Goal: Task Accomplishment & Management: Complete application form

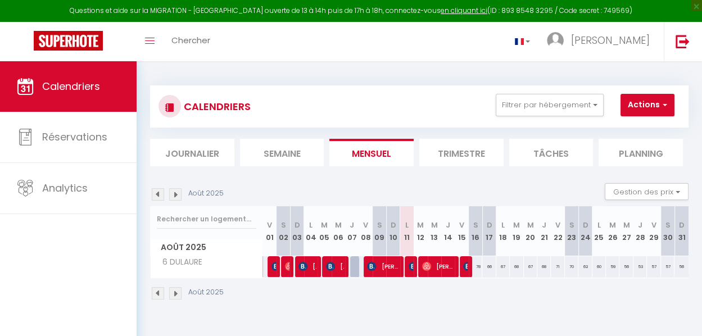
click at [296, 152] on li "Semaine" at bounding box center [282, 153] width 84 height 28
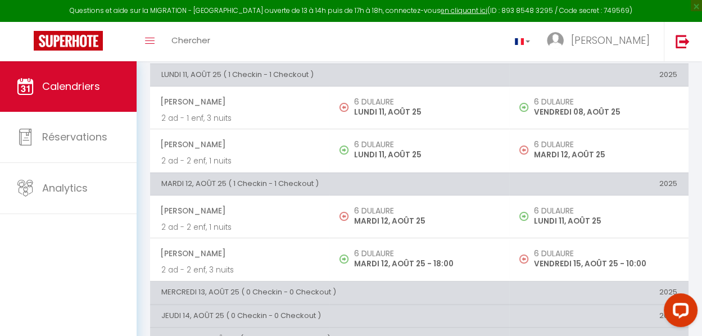
scroll to position [93, 0]
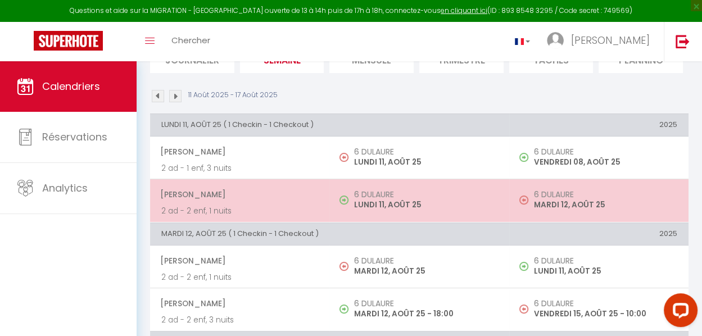
click at [549, 211] on td "6 DULAURE MARDI 12, AOÛT 25" at bounding box center [598, 200] width 179 height 43
select select "OK"
select select "0"
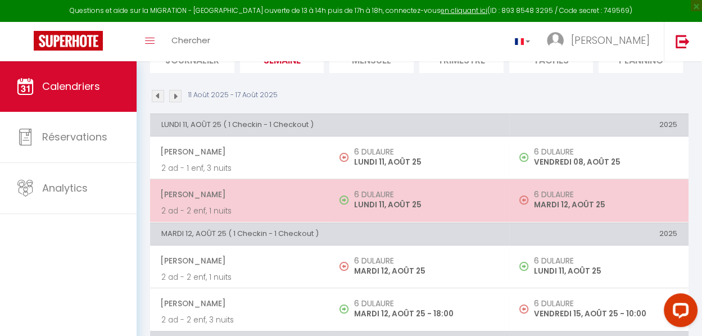
select select "1"
select select
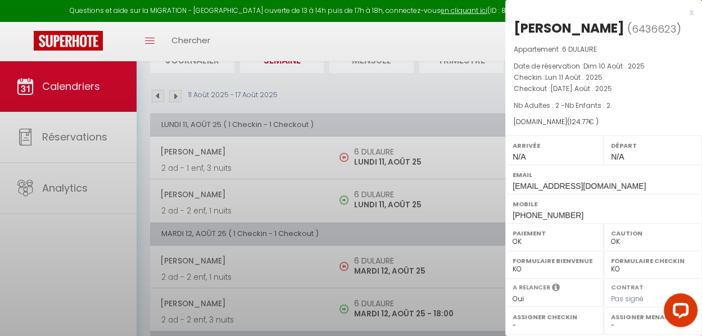
click at [544, 207] on label "Mobile" at bounding box center [604, 204] width 182 height 11
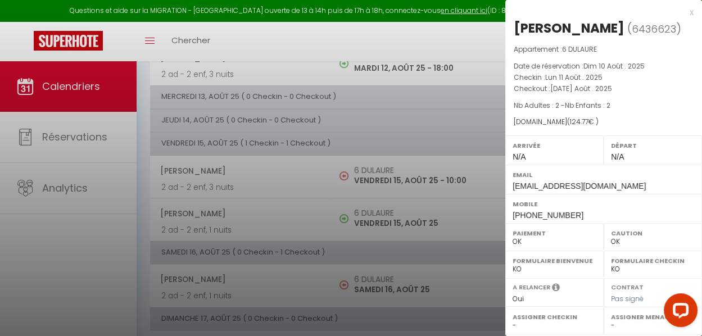
scroll to position [351, 0]
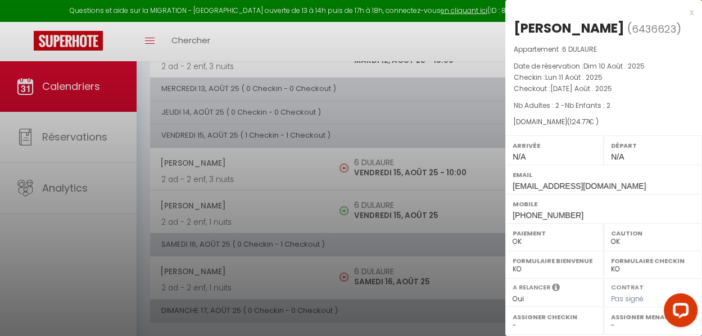
click at [587, 192] on div "Email [EMAIL_ADDRESS][DOMAIN_NAME]" at bounding box center [604, 179] width 197 height 29
click at [172, 157] on div at bounding box center [351, 168] width 702 height 336
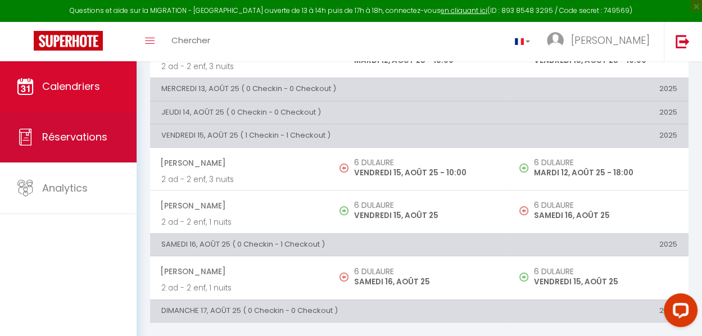
click at [63, 138] on span "Réservations" at bounding box center [74, 137] width 65 height 14
select select "not_cancelled"
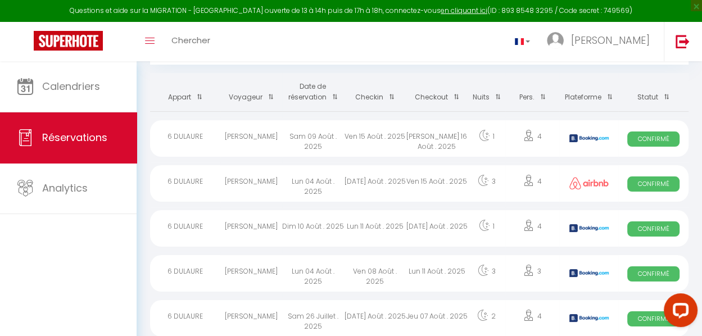
scroll to position [93, 0]
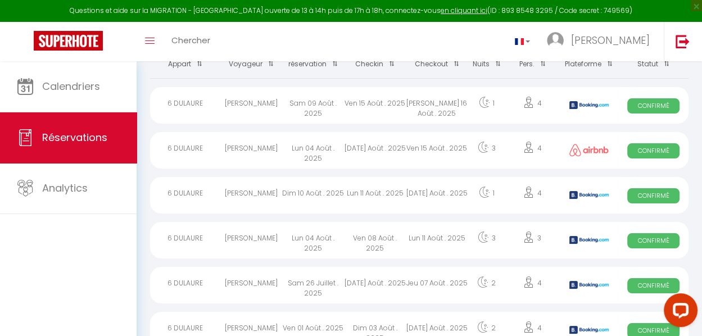
click at [414, 99] on div "[PERSON_NAME] 16 Août . 2025" at bounding box center [437, 105] width 62 height 37
select select "OK"
select select "KO"
select select "0"
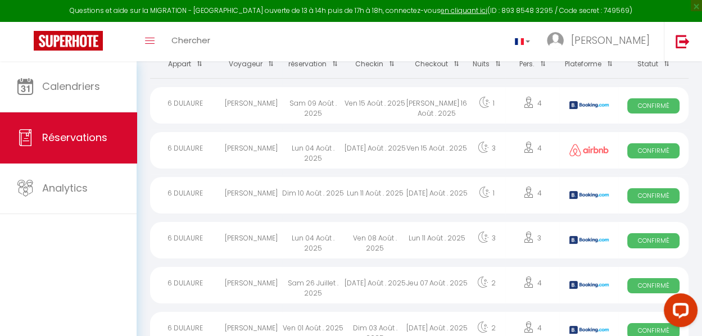
select select "1"
select select
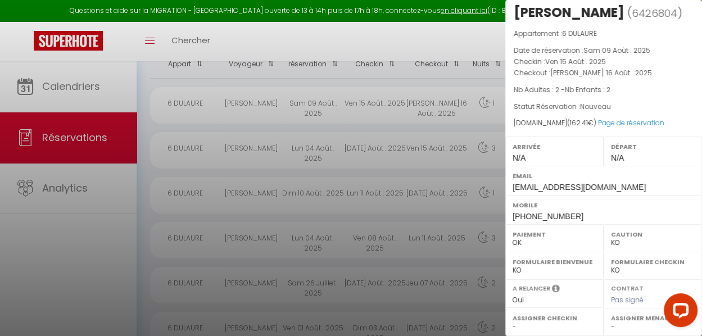
click at [456, 93] on div at bounding box center [351, 168] width 702 height 336
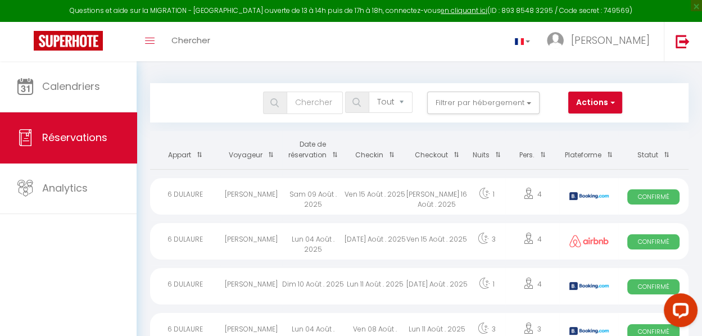
scroll to position [0, 0]
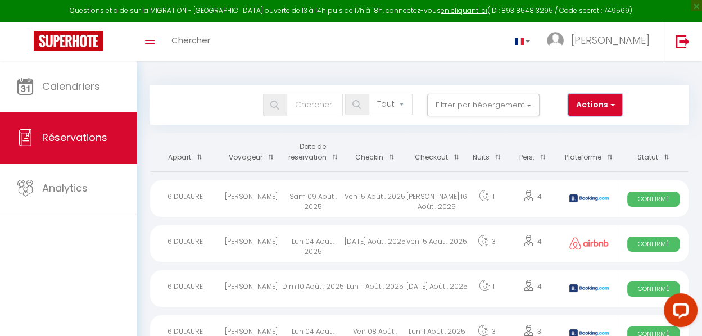
click at [589, 108] on button "Actions" at bounding box center [596, 105] width 54 height 22
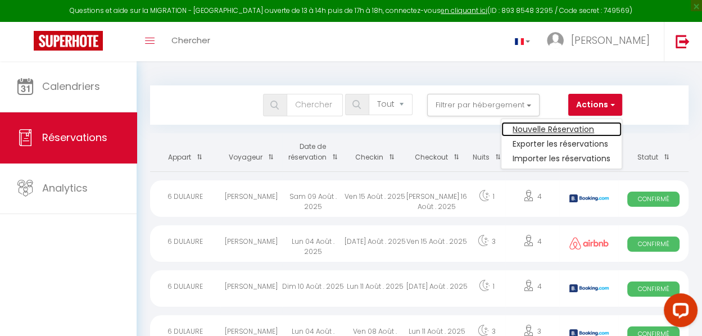
click at [564, 124] on link "Nouvelle Réservation" at bounding box center [562, 129] width 120 height 15
select select
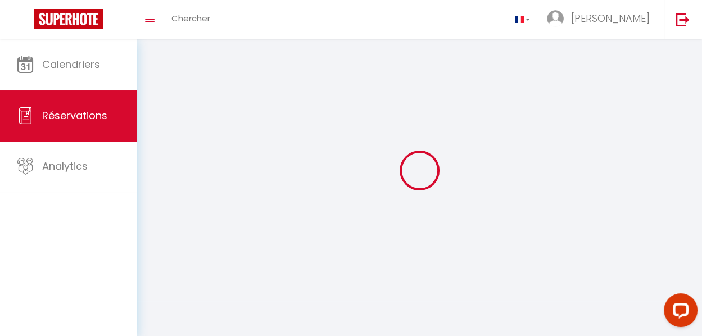
select select
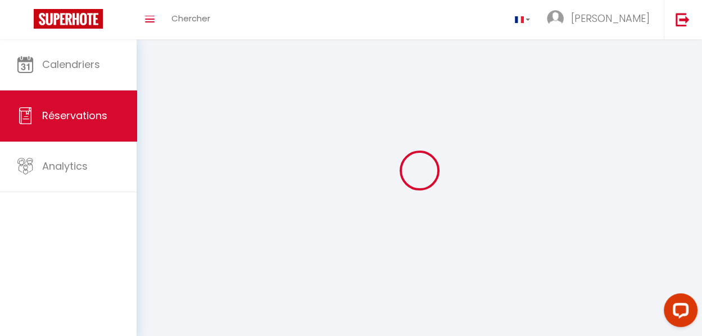
select select
checkbox input "false"
select select
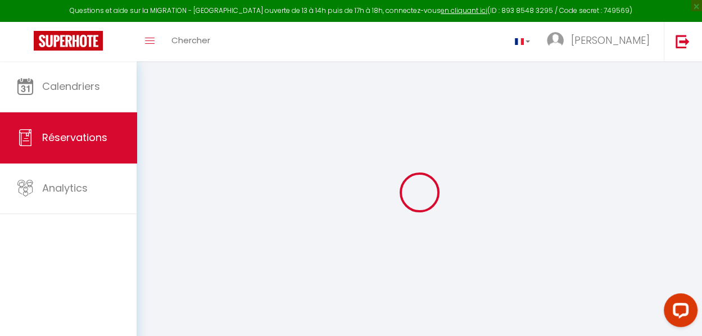
select select
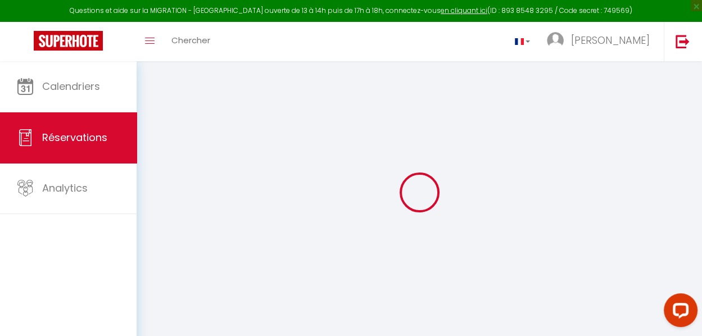
select select
checkbox input "false"
select select
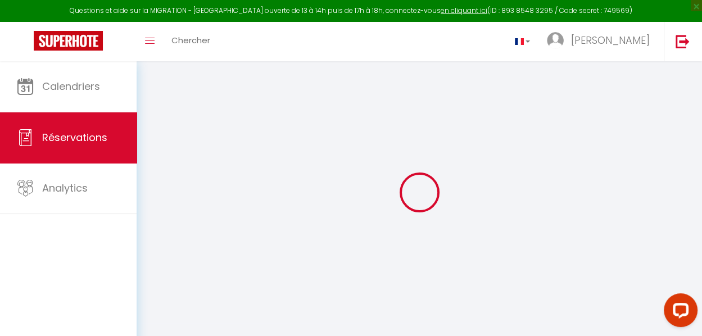
select select
checkbox input "false"
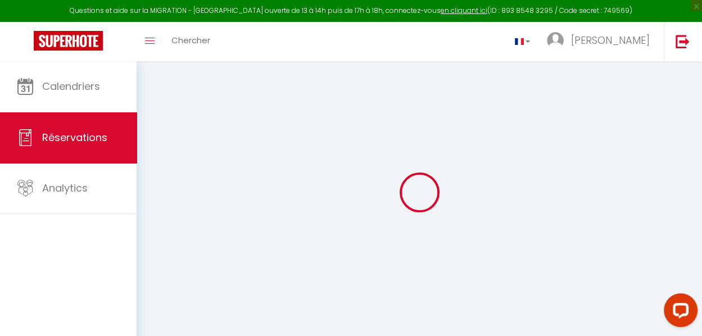
select select
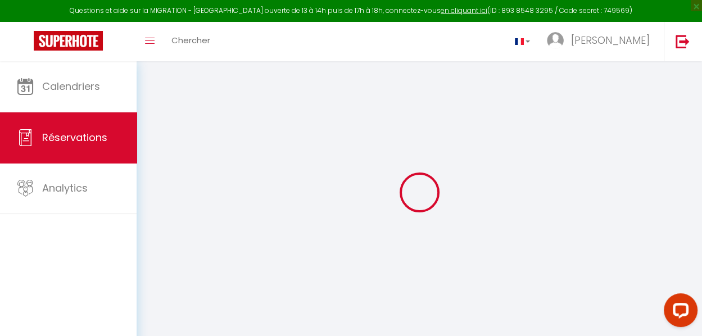
select select
checkbox input "false"
select select
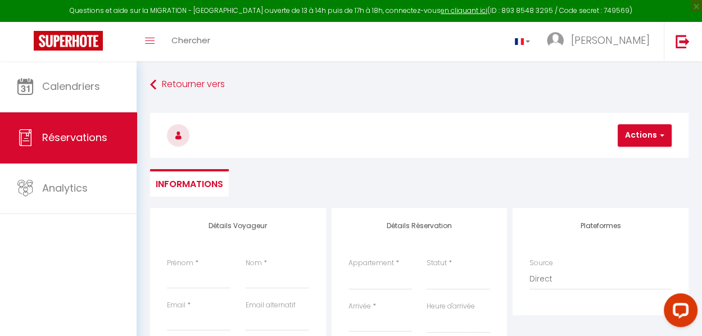
select select
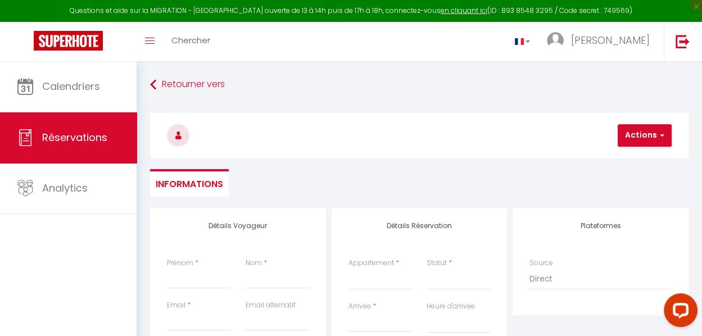
checkbox input "false"
select select
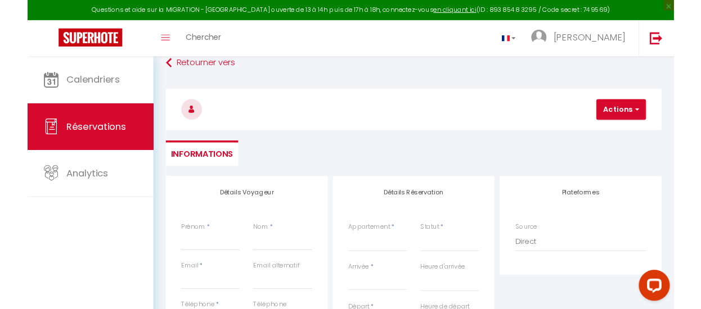
scroll to position [281, 0]
